Goal: Navigation & Orientation: Go to known website

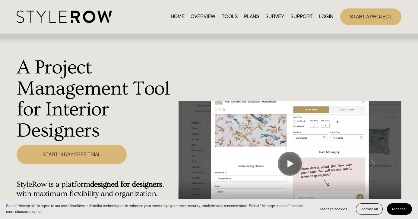
click at [330, 16] on link "LOGIN" at bounding box center [326, 17] width 14 height 8
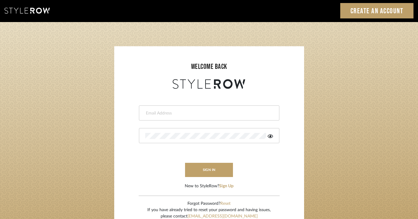
scroll to position [1, 0]
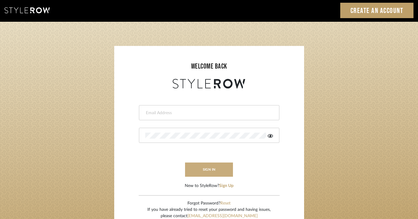
type input "heather@landandskydesigns.com"
click at [213, 168] on button "sign in" at bounding box center [209, 169] width 48 height 14
